Goal: Task Accomplishment & Management: Use online tool/utility

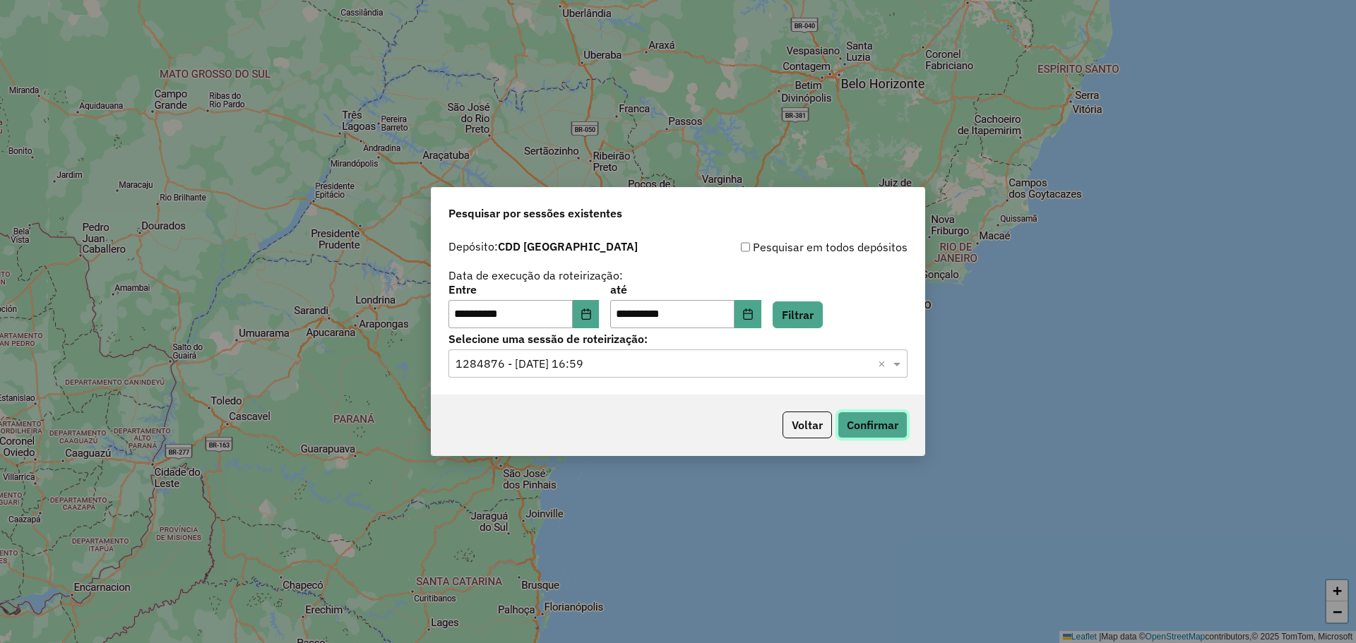
click at [875, 422] on button "Confirmar" at bounding box center [872, 425] width 70 height 27
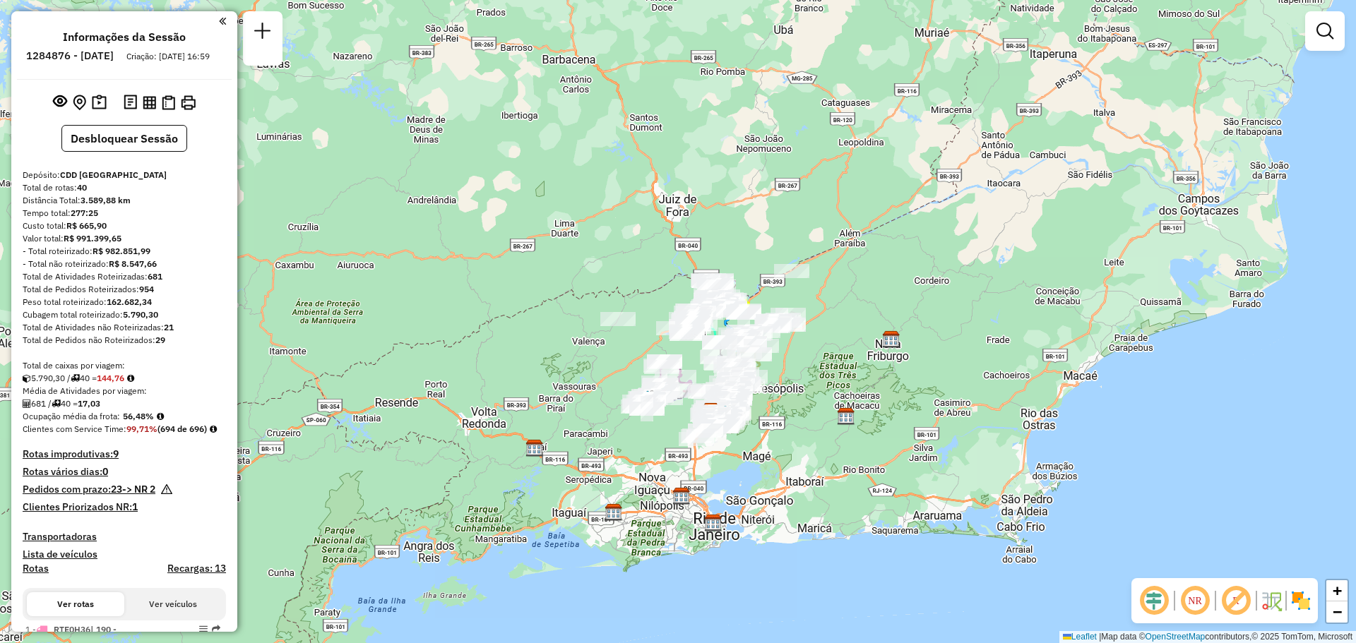
drag, startPoint x: 849, startPoint y: 308, endPoint x: 836, endPoint y: 346, distance: 40.4
click at [836, 346] on div "Janela de atendimento Grade de atendimento Capacidade Transportadoras Veículos …" at bounding box center [678, 321] width 1356 height 643
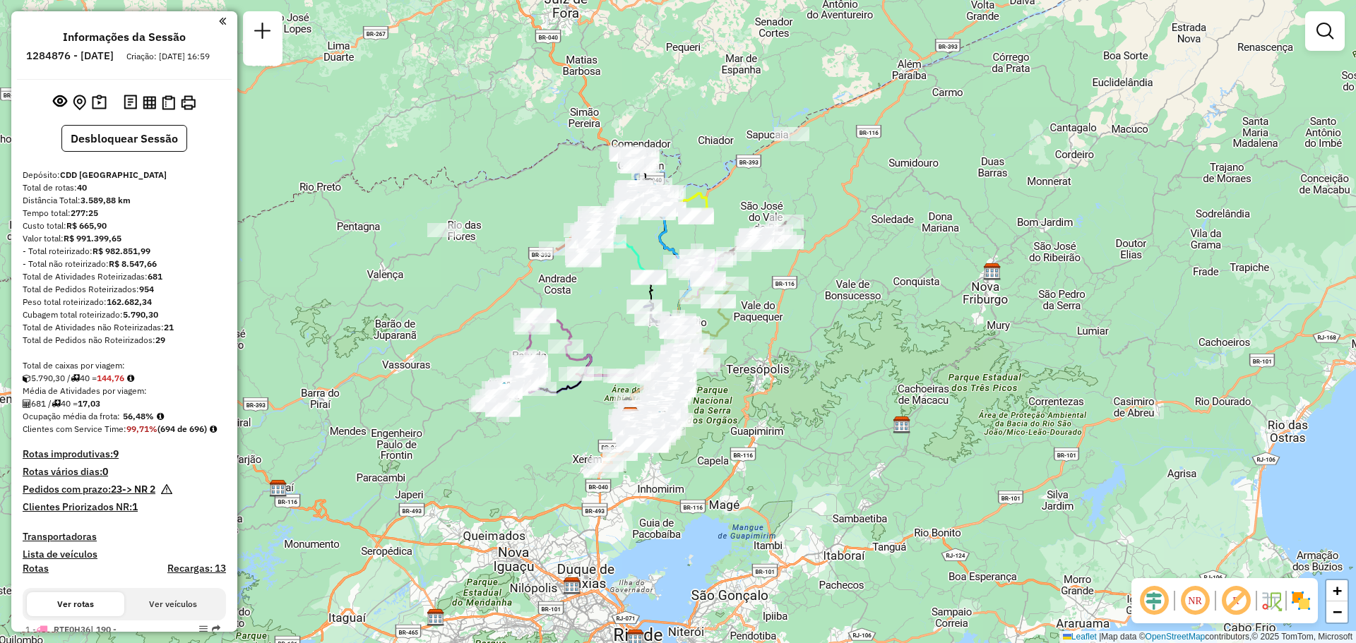
drag, startPoint x: 836, startPoint y: 346, endPoint x: 881, endPoint y: 285, distance: 76.3
click at [881, 285] on div "Janela de atendimento Grade de atendimento Capacidade Transportadoras Veículos …" at bounding box center [678, 321] width 1356 height 643
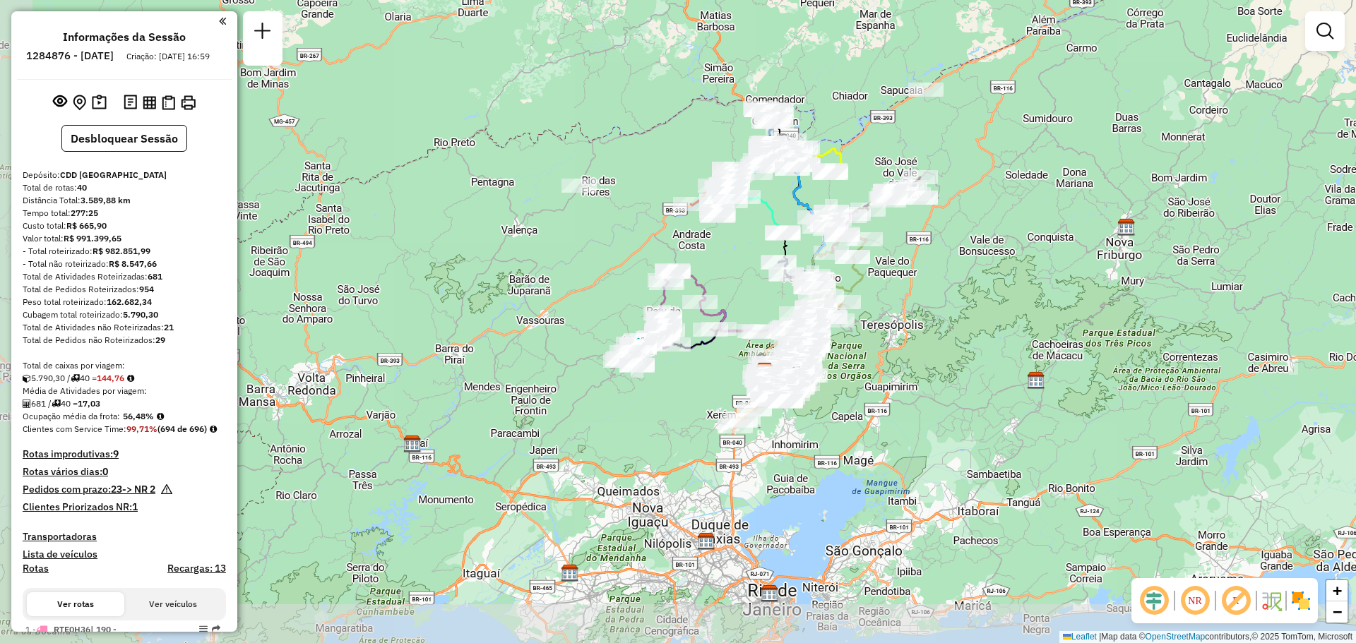
drag, startPoint x: 888, startPoint y: 224, endPoint x: 1022, endPoint y: 179, distance: 141.3
click at [1022, 179] on div "Janela de atendimento Grade de atendimento Capacidade Transportadoras Veículos …" at bounding box center [678, 321] width 1356 height 643
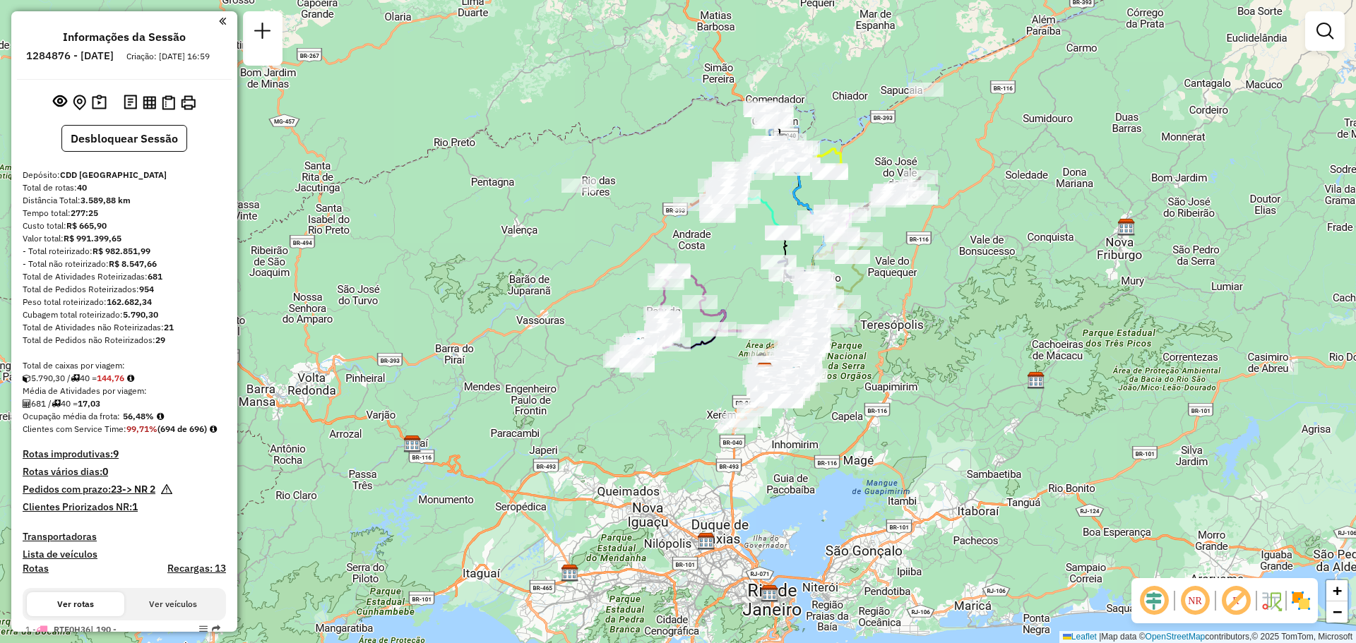
click at [1305, 614] on div "NR R" at bounding box center [1224, 600] width 186 height 45
click at [1300, 607] on img at bounding box center [1300, 601] width 23 height 23
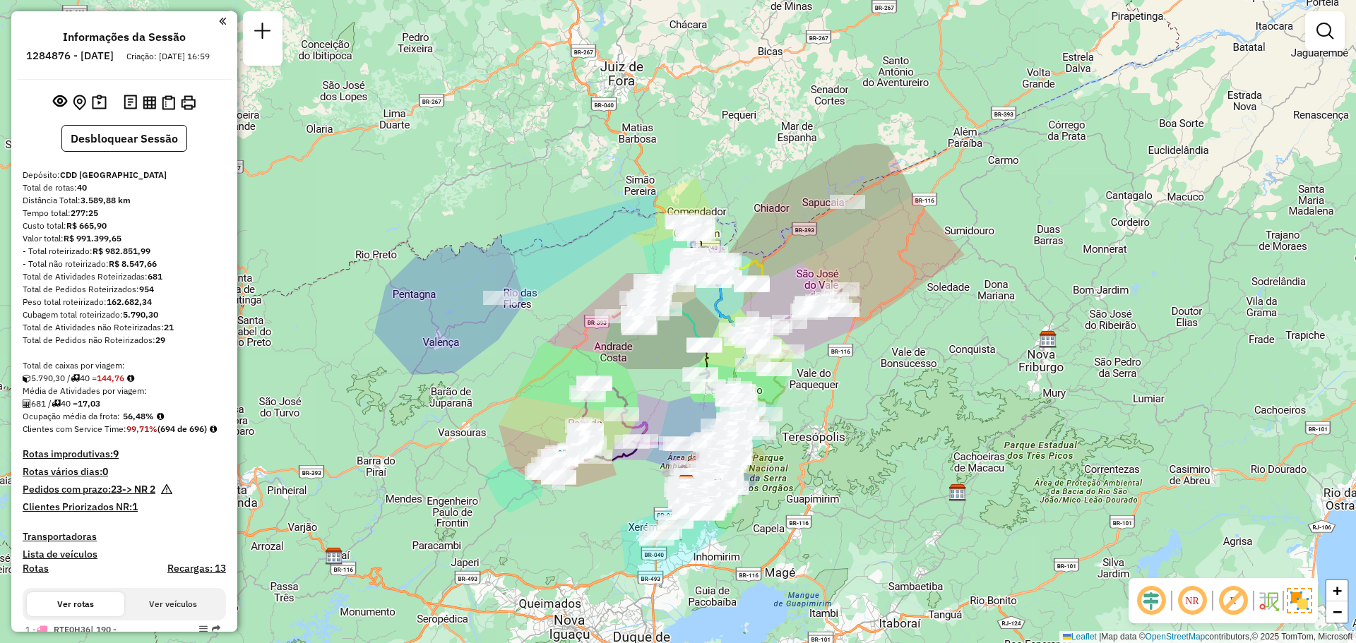
drag, startPoint x: 975, startPoint y: 293, endPoint x: 878, endPoint y: 424, distance: 163.1
click at [878, 424] on div "Janela de atendimento Grade de atendimento Capacidade Transportadoras Veículos …" at bounding box center [678, 321] width 1356 height 643
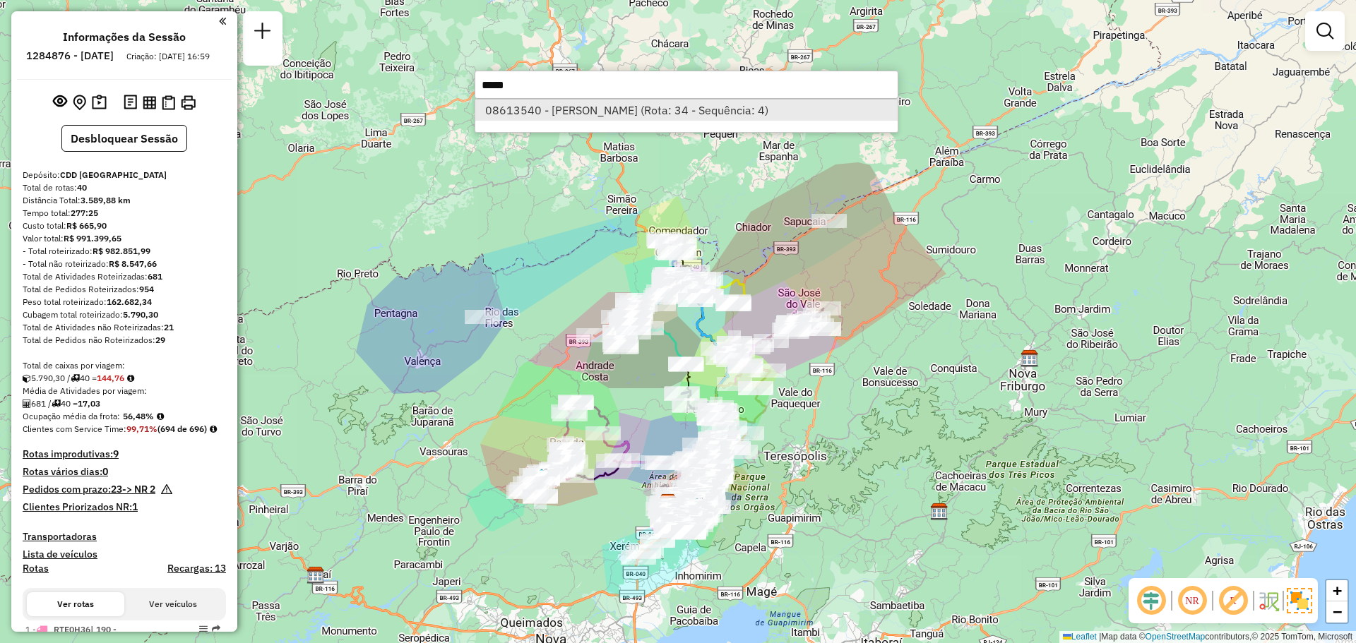
type input "*****"
click at [720, 111] on li "08613540 - SOPHIA ARAUJO (Rota: 34 - Sequência: 4)" at bounding box center [686, 110] width 422 height 21
select select "**********"
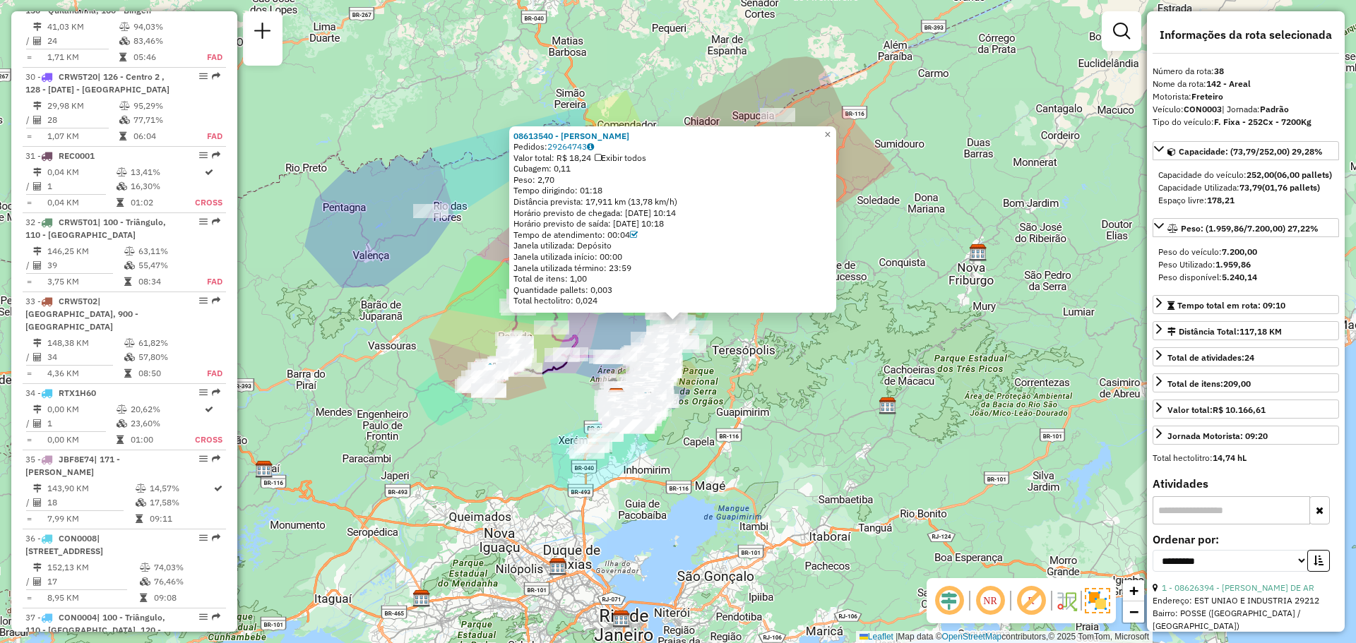
scroll to position [3130, 0]
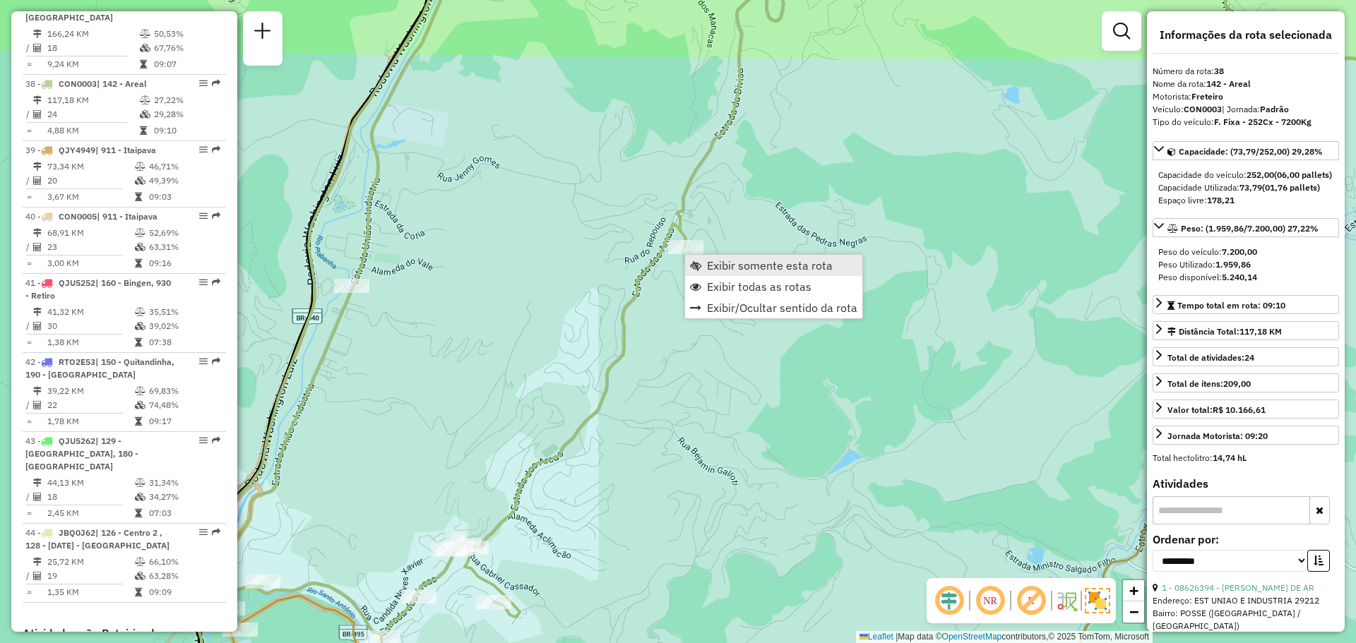
click at [724, 256] on link "Exibir somente esta rota" at bounding box center [773, 265] width 177 height 21
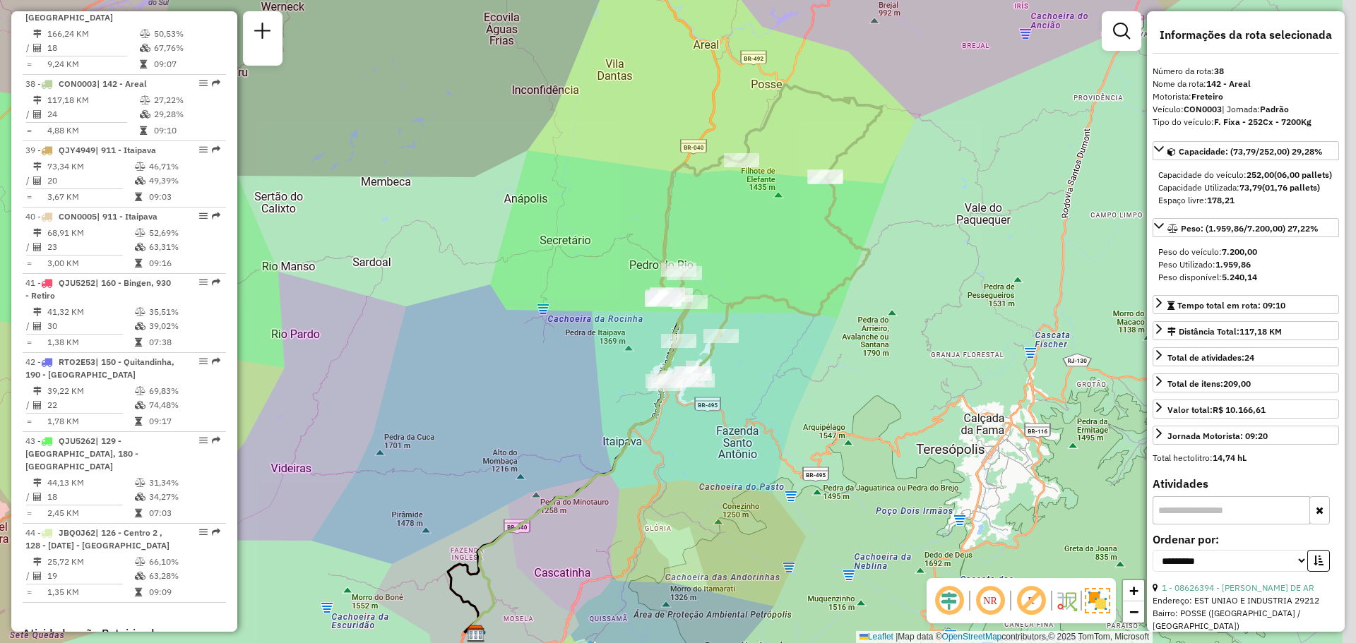
drag, startPoint x: 773, startPoint y: 177, endPoint x: 749, endPoint y: 172, distance: 24.5
click at [749, 172] on div "Rota 38 - Placa CON0003 08626394 - SILVANA DANTAS DE AR Janela de atendimento G…" at bounding box center [678, 321] width 1356 height 643
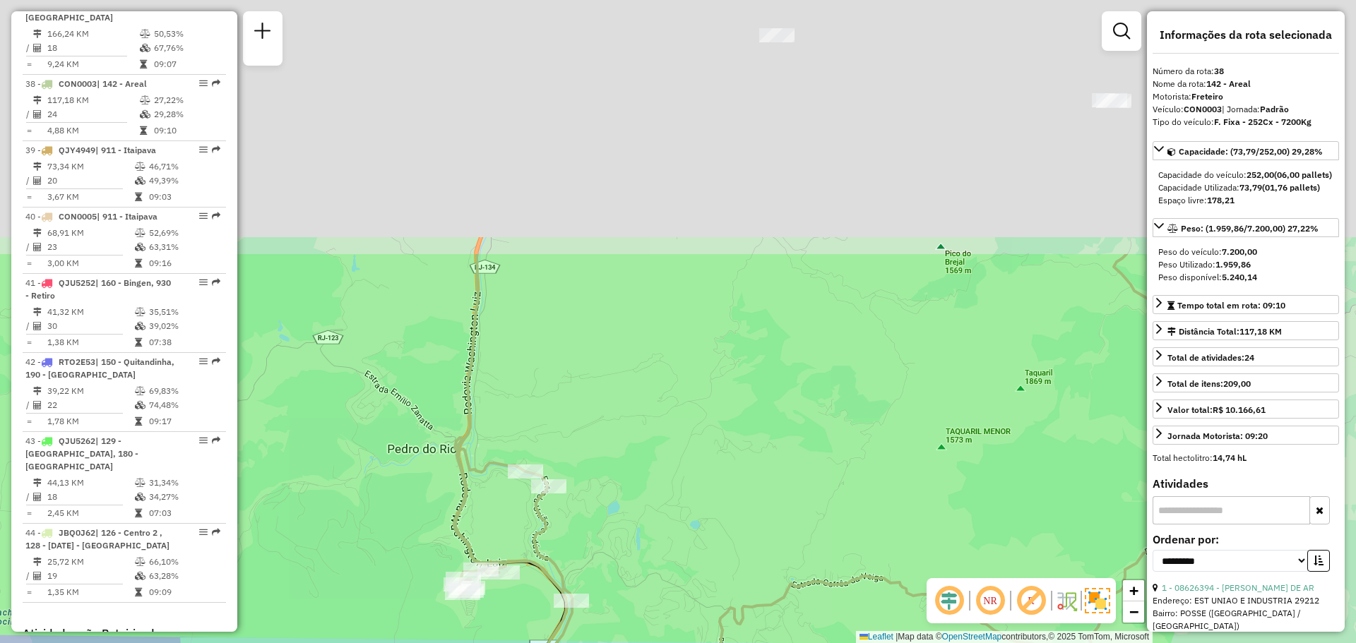
drag, startPoint x: 710, startPoint y: 167, endPoint x: 714, endPoint y: 278, distance: 110.9
click at [575, 504] on div "Janela de atendimento Grade de atendimento Capacidade Transportadoras Veículos …" at bounding box center [678, 321] width 1356 height 643
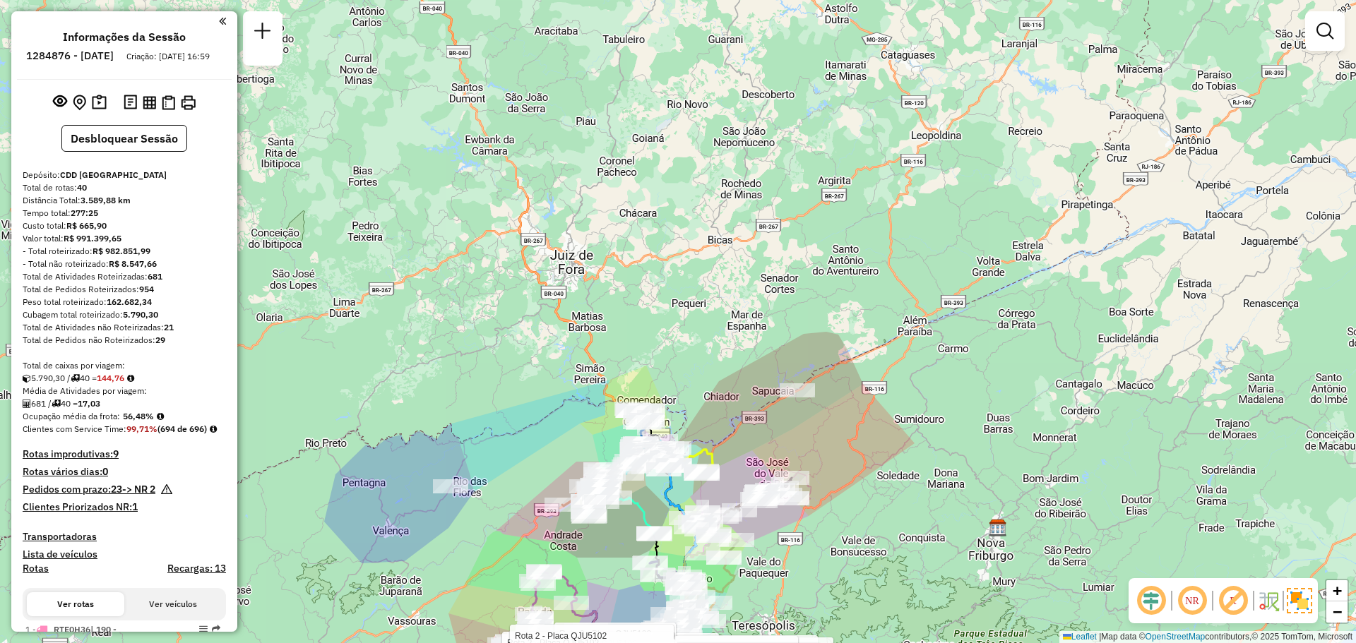
scroll to position [1387, 0]
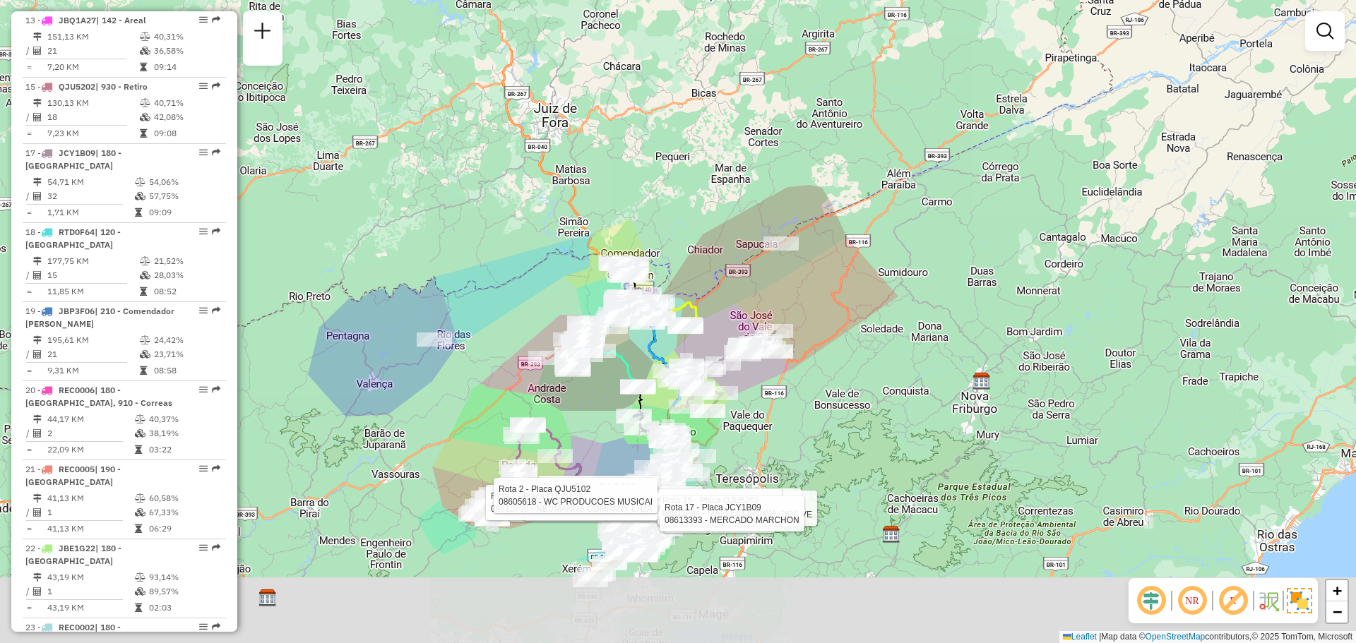
click at [727, 135] on div "Rota 2 - Placa QJU5102 08609522 - [MEDICAL_DATA][PERSON_NAME] Rota 2 - Placa QJ…" at bounding box center [678, 321] width 1356 height 643
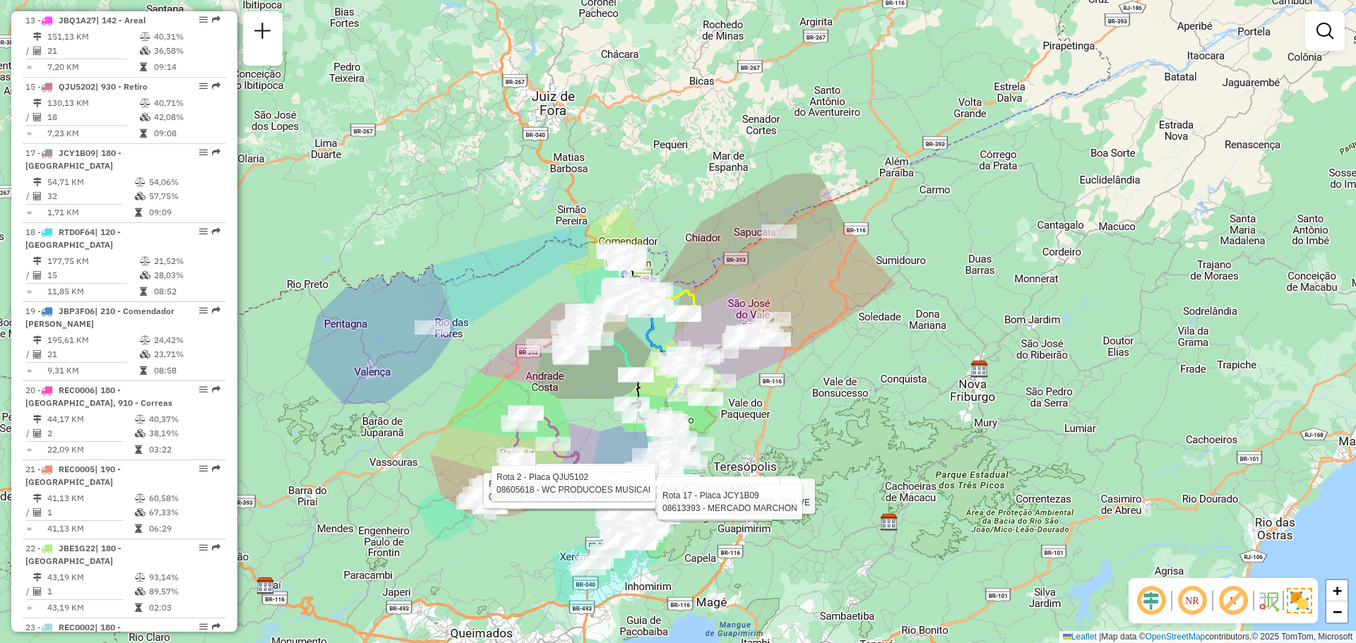
click at [932, 458] on div "Rota 2 - Placa QJU5102 08609522 - [MEDICAL_DATA][PERSON_NAME] Rota 2 - Placa QJ…" at bounding box center [678, 321] width 1356 height 643
